Goal: Task Accomplishment & Management: Manage account settings

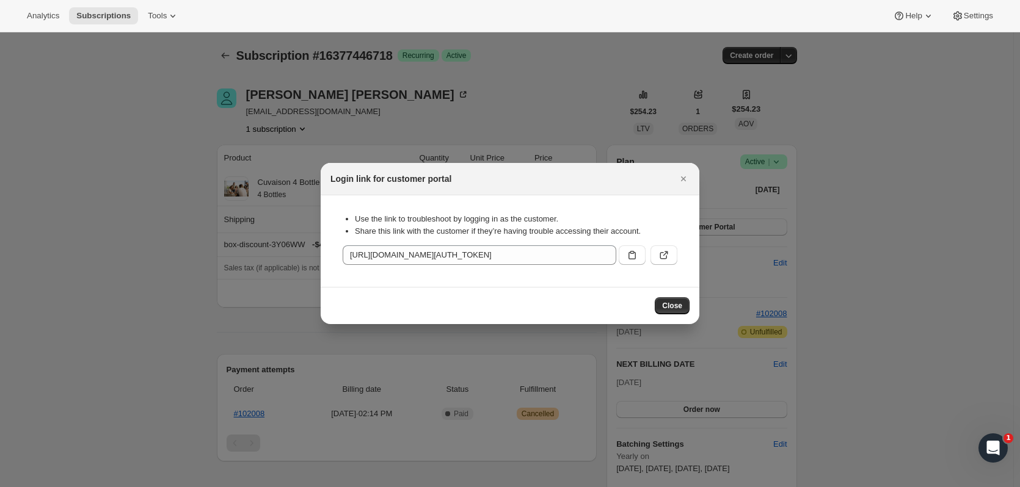
scroll to position [71, 0]
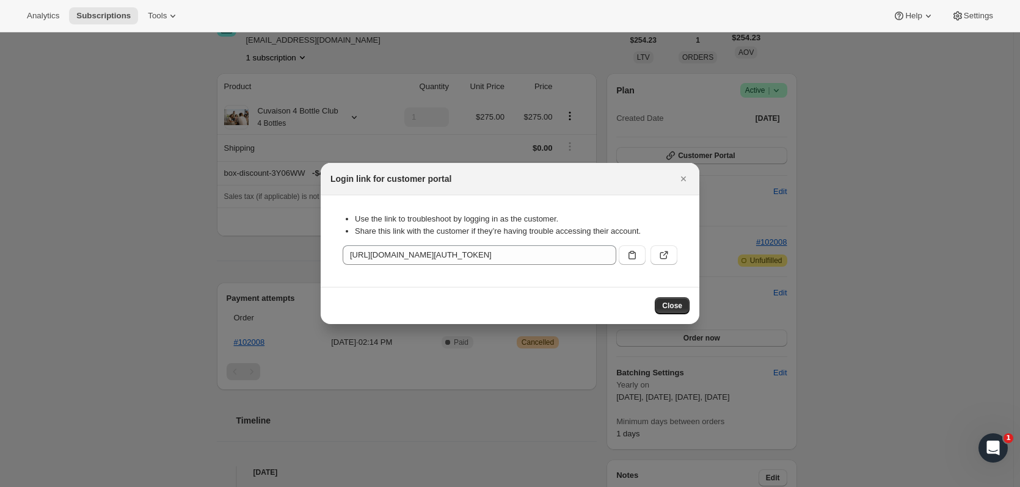
click at [682, 173] on icon "Close" at bounding box center [683, 179] width 12 height 12
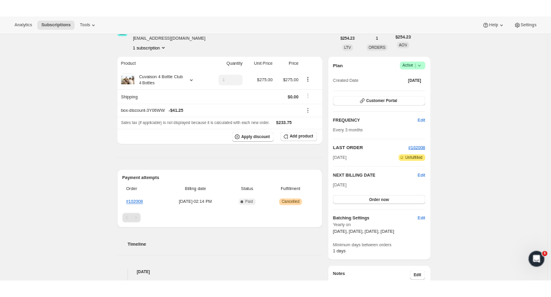
scroll to position [0, 0]
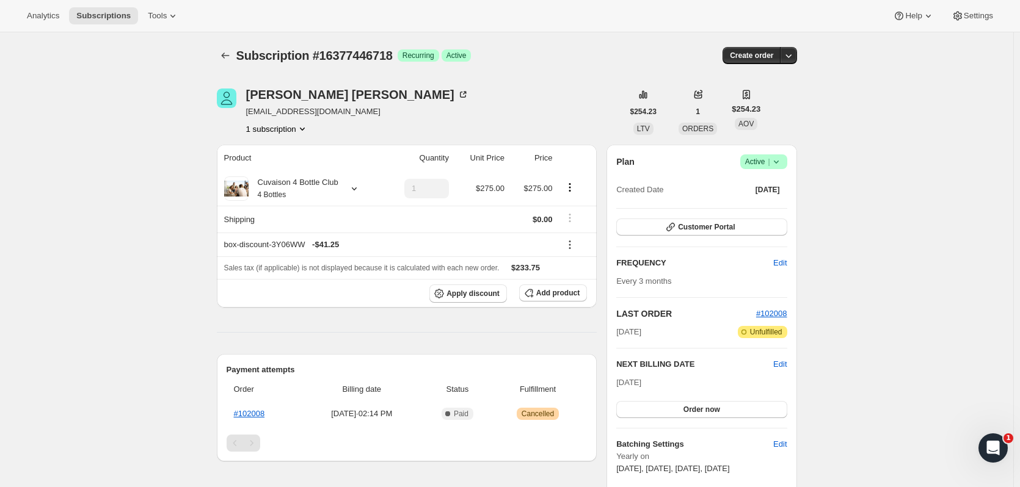
click at [228, 57] on icon "Subscriptions" at bounding box center [225, 55] width 12 height 12
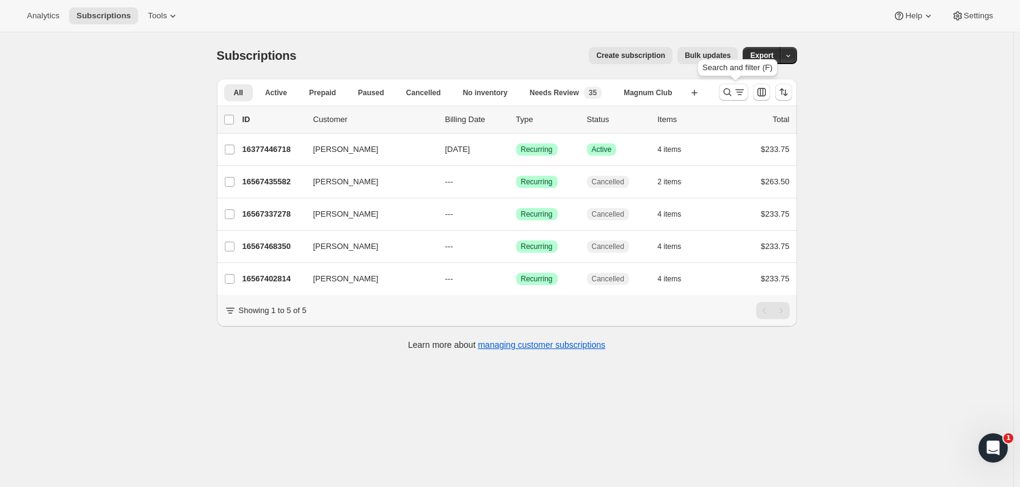
click at [731, 98] on button "Search and filter results" at bounding box center [733, 92] width 29 height 17
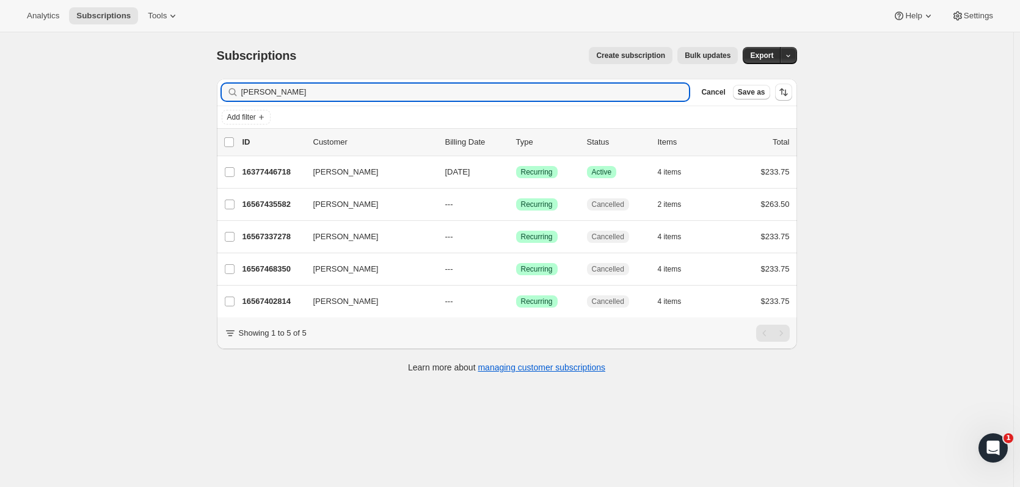
drag, startPoint x: 275, startPoint y: 95, endPoint x: 210, endPoint y: 94, distance: 65.4
click at [210, 94] on div "Filter subscribers bowers Clear Cancel Save as Add filter 0 selected Update nex…" at bounding box center [502, 227] width 590 height 317
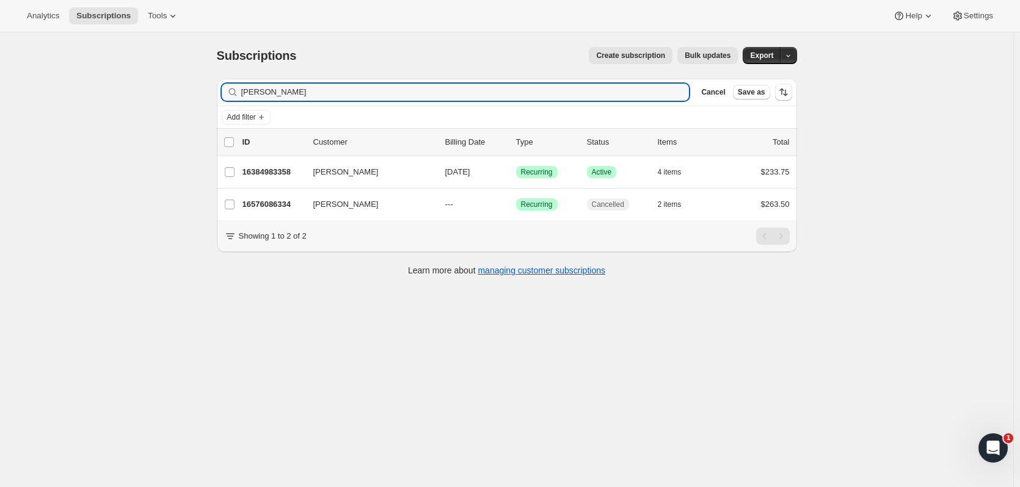
type input "dearing"
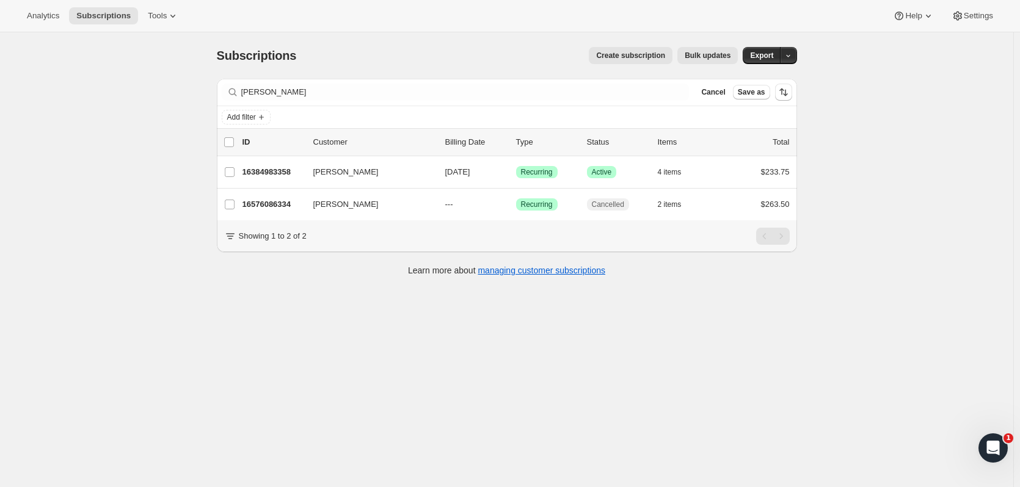
click at [262, 172] on p "16384983358" at bounding box center [272, 172] width 61 height 12
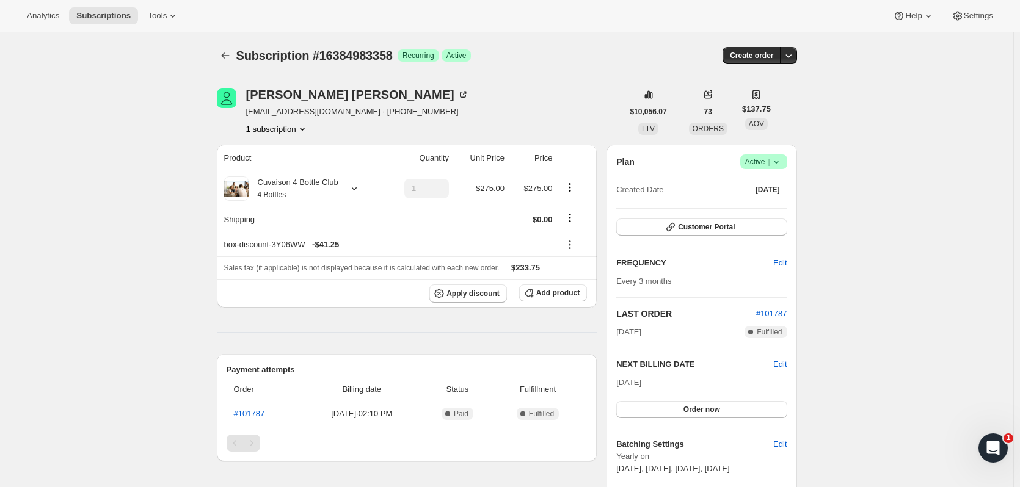
click at [781, 169] on span "Success Active |" at bounding box center [763, 162] width 47 height 15
click at [762, 193] on button "Pause subscription" at bounding box center [767, 186] width 76 height 20
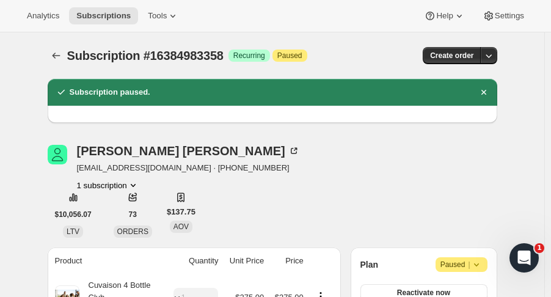
click at [59, 57] on icon "Subscriptions" at bounding box center [56, 55] width 12 height 12
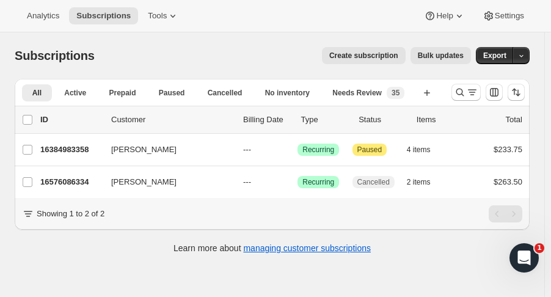
click at [466, 91] on icon "Search and filter results" at bounding box center [460, 92] width 12 height 12
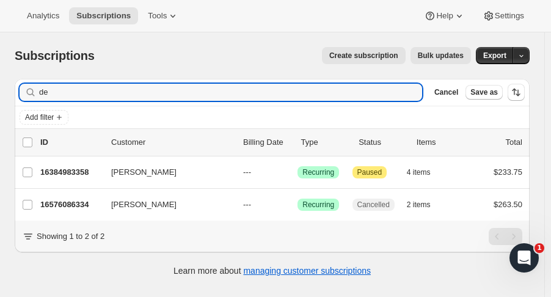
type input "d"
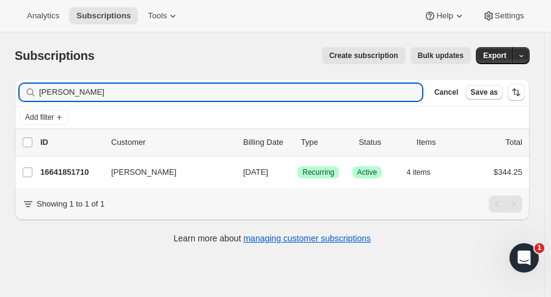
type input "michael fitz"
click at [79, 166] on p "16641851710" at bounding box center [70, 172] width 61 height 12
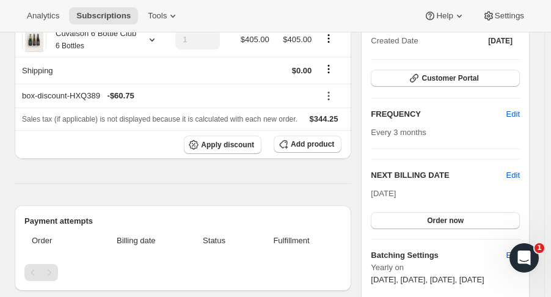
scroll to position [148, 0]
click at [440, 213] on button "Order now" at bounding box center [445, 221] width 149 height 17
click at [405, 225] on button "Click to confirm" at bounding box center [445, 221] width 149 height 17
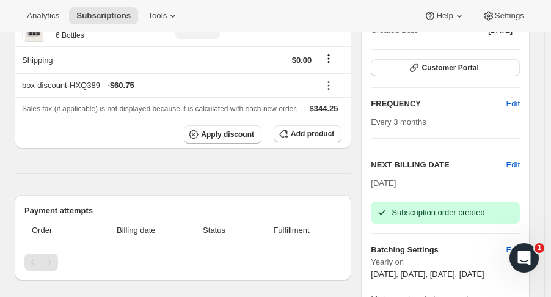
scroll to position [0, 0]
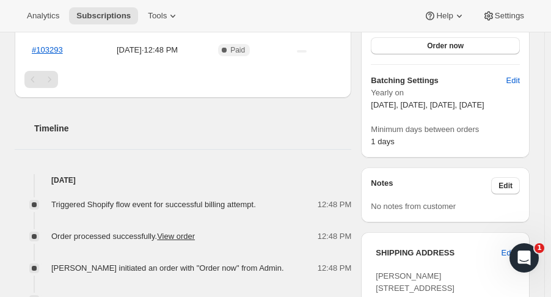
scroll to position [364, 0]
click at [49, 51] on link "#103293" at bounding box center [47, 49] width 31 height 9
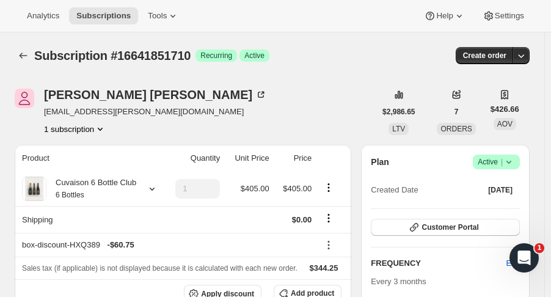
click at [16, 59] on button "Subscriptions" at bounding box center [23, 55] width 17 height 17
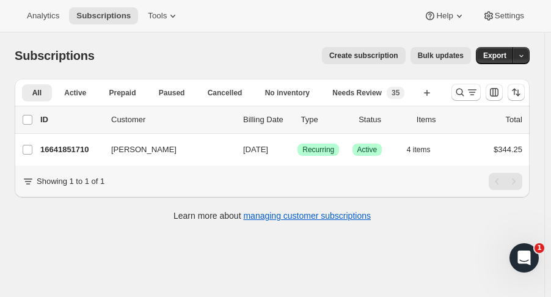
click at [461, 90] on icon "Search and filter results" at bounding box center [460, 92] width 12 height 12
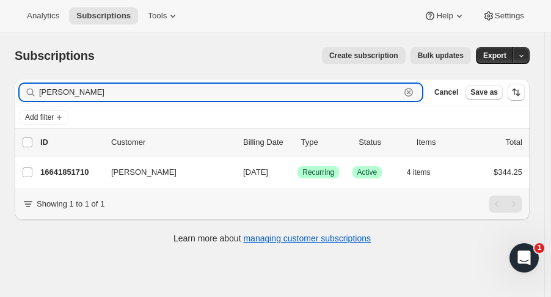
drag, startPoint x: 87, startPoint y: 97, endPoint x: -84, endPoint y: 115, distance: 171.3
click at [0, 115] on html "Analytics Subscriptions Tools Help Settings Skip to content Subscriptions. This…" at bounding box center [275, 148] width 551 height 297
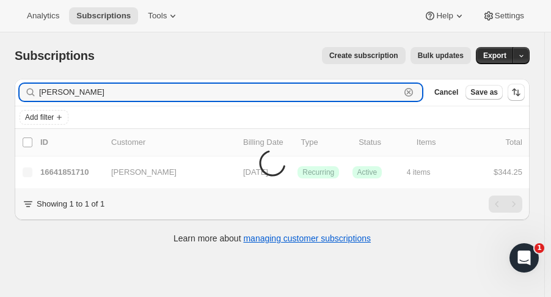
type input "arthur kirby"
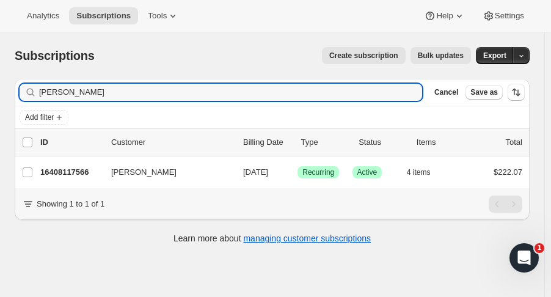
click at [77, 169] on p "16408117566" at bounding box center [70, 172] width 61 height 12
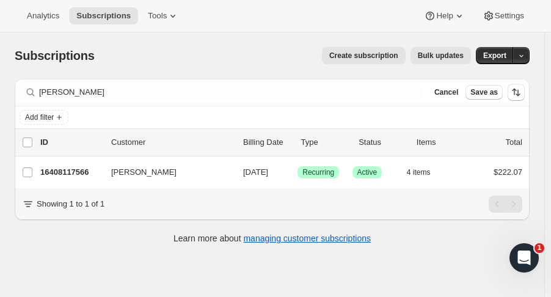
click at [77, 169] on p "16408117566" at bounding box center [70, 172] width 61 height 12
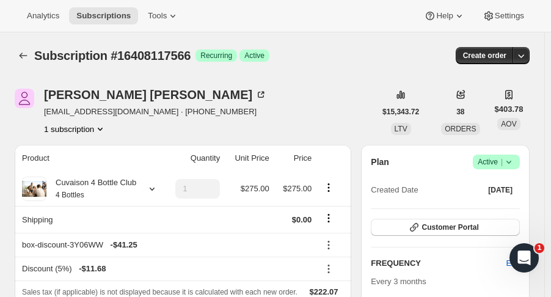
click at [527, 56] on icon "button" at bounding box center [521, 55] width 12 height 12
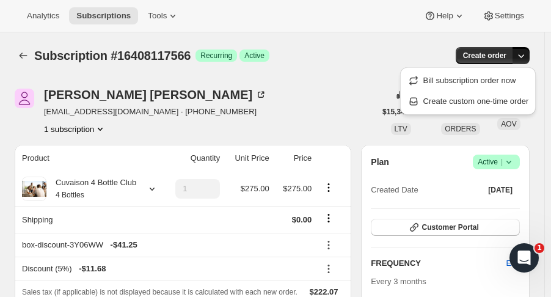
click at [508, 104] on span "Create custom one-time order" at bounding box center [476, 101] width 106 height 9
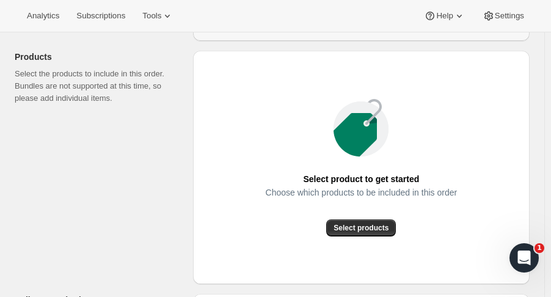
scroll to position [143, 0]
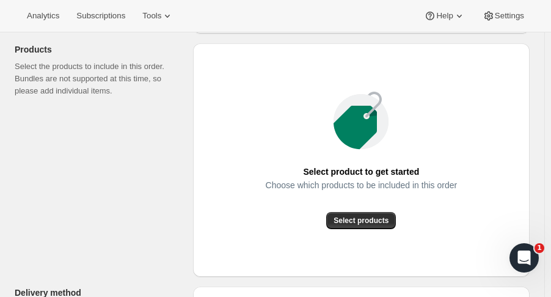
click at [380, 226] on button "Select products" at bounding box center [361, 220] width 70 height 17
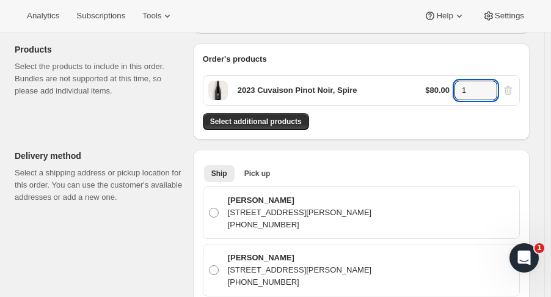
click at [492, 88] on icon at bounding box center [488, 94] width 12 height 12
click at [492, 84] on icon at bounding box center [488, 87] width 12 height 12
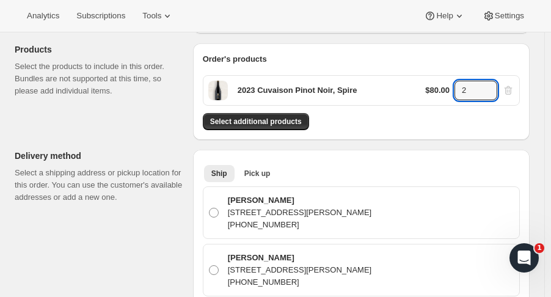
click at [492, 84] on icon at bounding box center [488, 87] width 12 height 12
type input "4"
click at [287, 123] on span "Select additional products" at bounding box center [256, 122] width 92 height 10
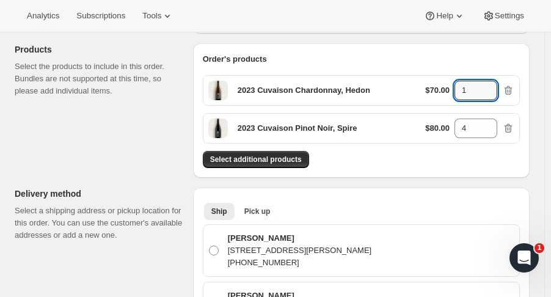
click at [494, 82] on icon at bounding box center [488, 87] width 12 height 12
type input "4"
click at [259, 159] on span "Select additional products" at bounding box center [256, 160] width 92 height 10
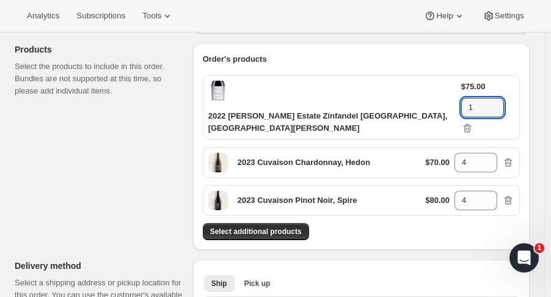
click at [496, 98] on icon at bounding box center [495, 104] width 12 height 12
type input "3"
click at [247, 227] on span "Select additional products" at bounding box center [256, 232] width 92 height 10
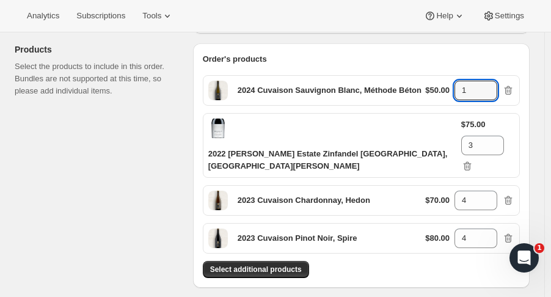
click at [490, 84] on icon at bounding box center [488, 87] width 12 height 12
type input "2"
click at [498, 143] on icon at bounding box center [495, 149] width 12 height 12
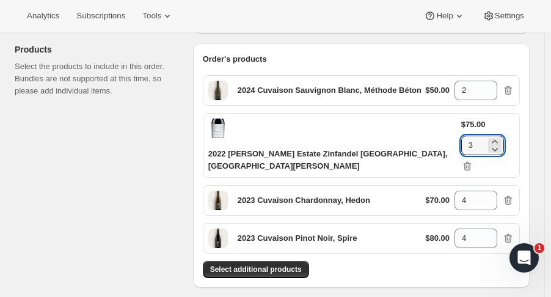
type input "2"
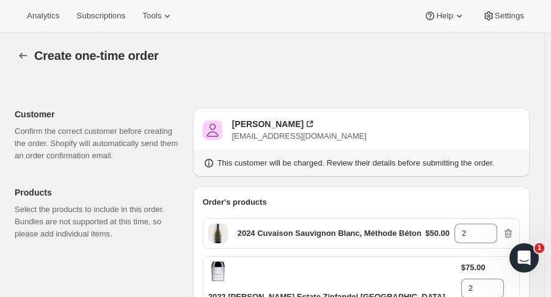
click at [24, 55] on icon "button" at bounding box center [23, 55] width 12 height 12
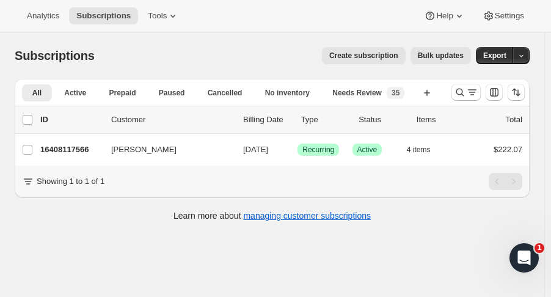
click at [95, 150] on p "16408117566" at bounding box center [70, 150] width 61 height 12
